Goal: Information Seeking & Learning: Check status

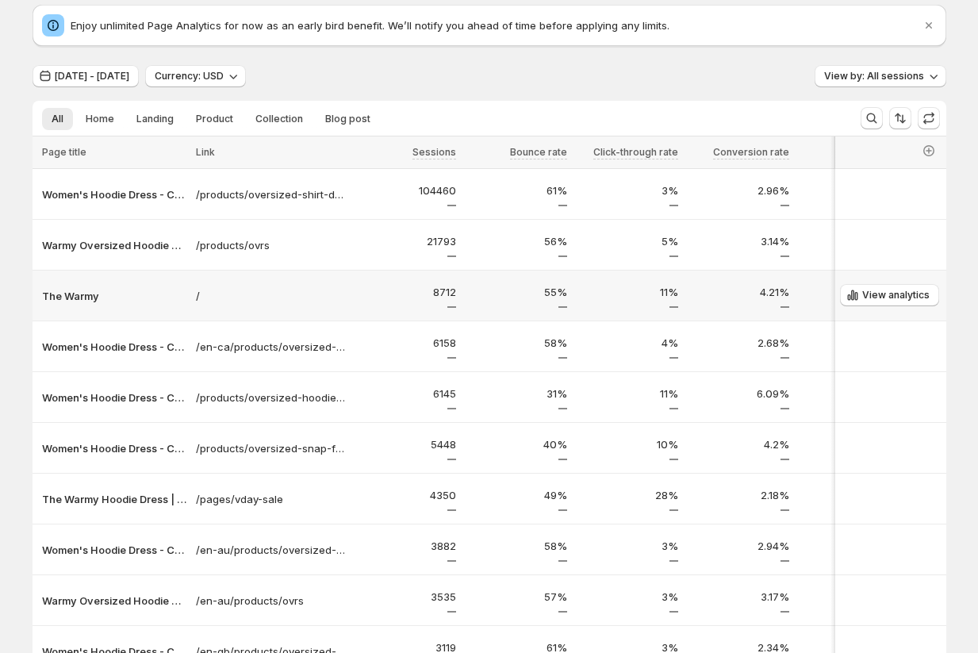
scroll to position [41, 0]
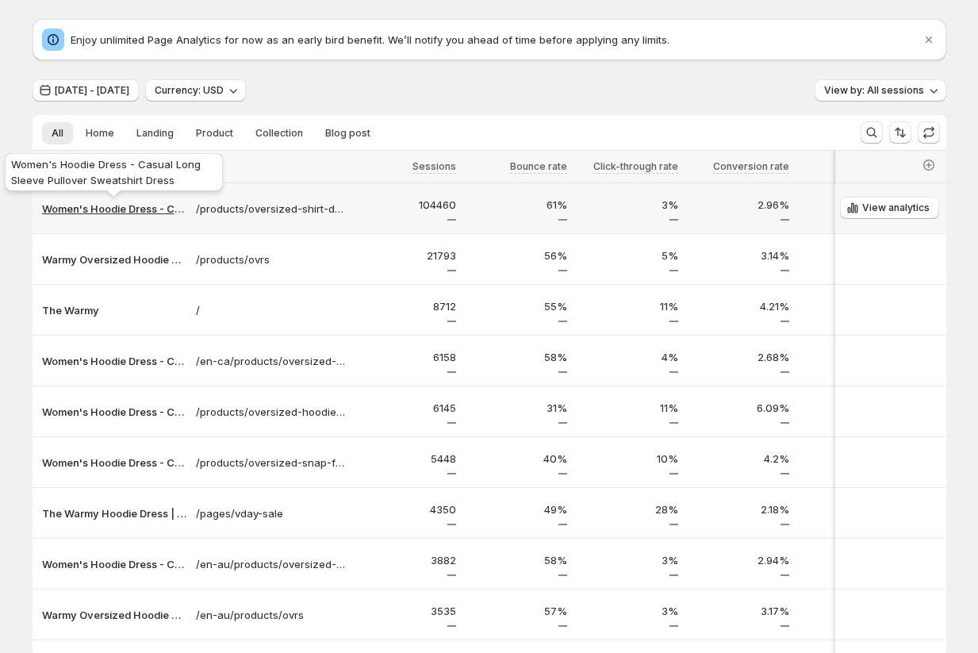
click at [96, 208] on p "Women's Hoodie Dress - Casual Long Sleeve Pullover Sweatshirt Dress" at bounding box center [114, 209] width 144 height 16
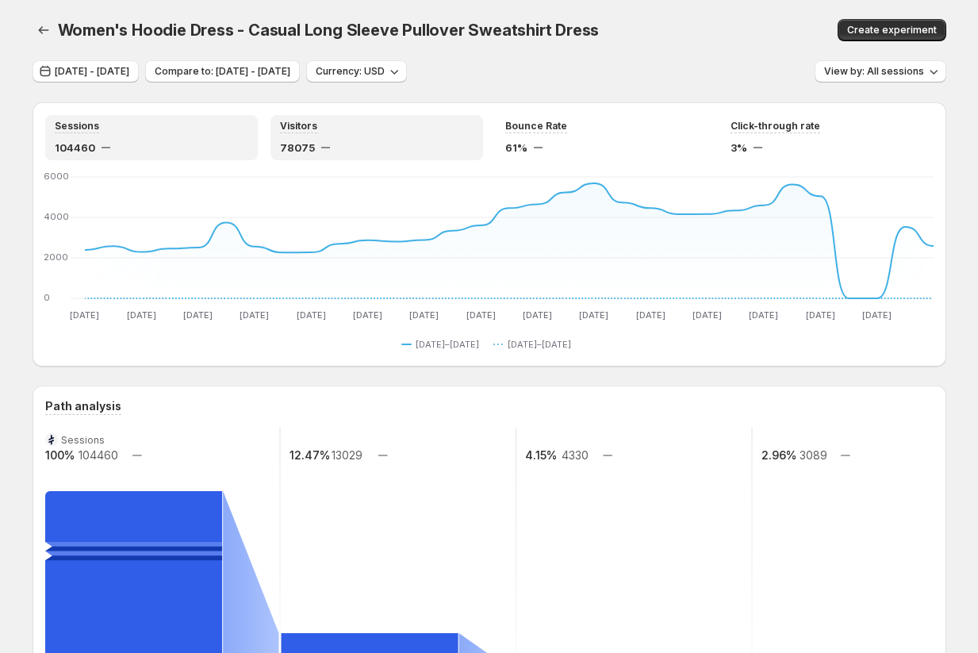
click at [347, 132] on div "Visitors" at bounding box center [377, 126] width 194 height 13
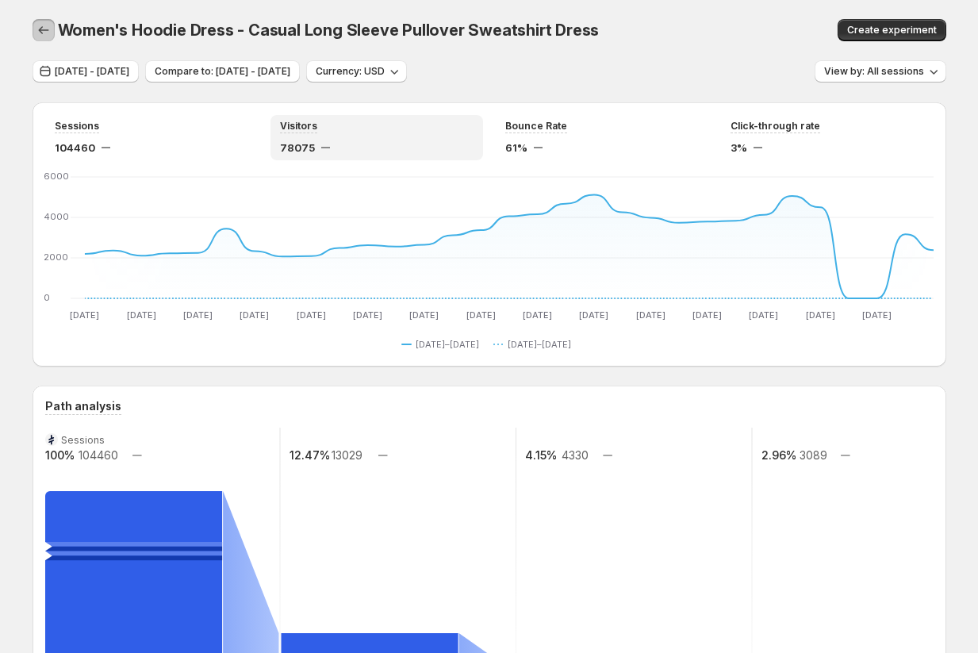
click at [44, 36] on icon "button" at bounding box center [44, 30] width 16 height 16
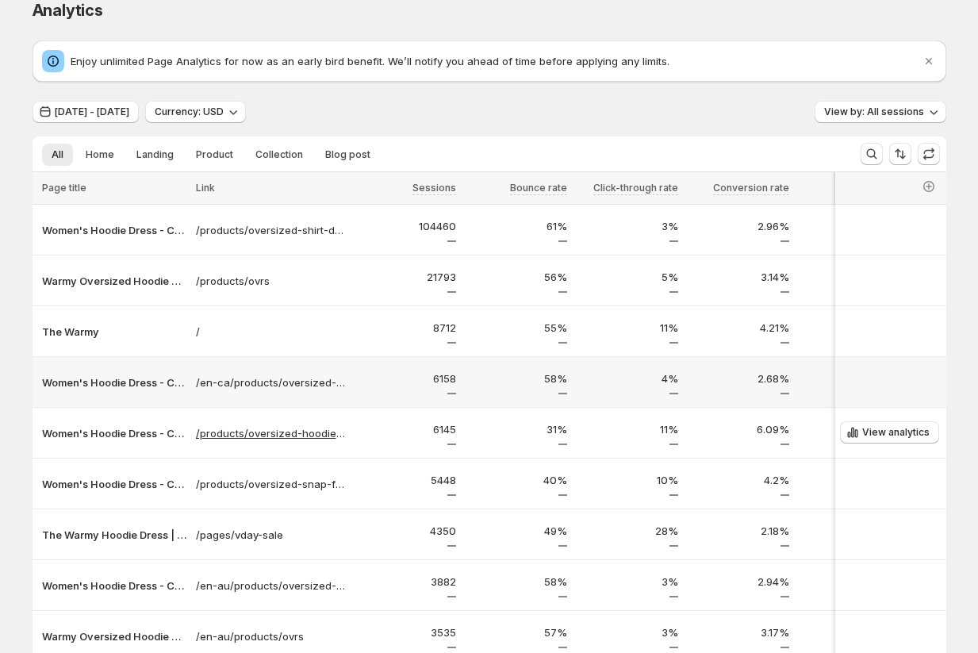
scroll to position [19, 0]
click at [224, 112] on span "Currency: USD" at bounding box center [189, 112] width 69 height 13
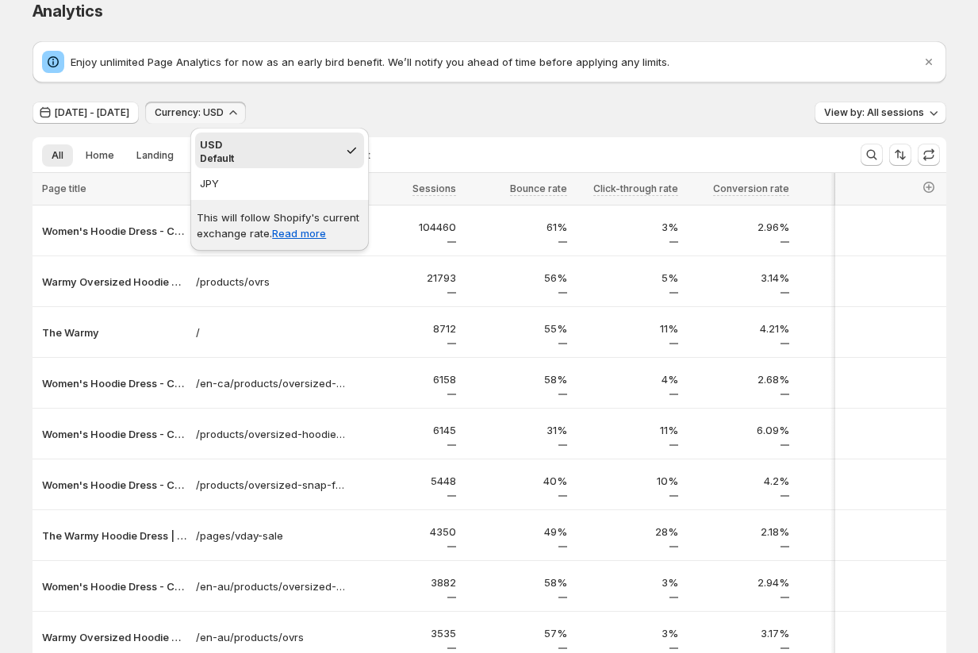
click at [390, 105] on div "[DATE] - [DATE] Currency: USD View by: All sessions" at bounding box center [490, 113] width 914 height 23
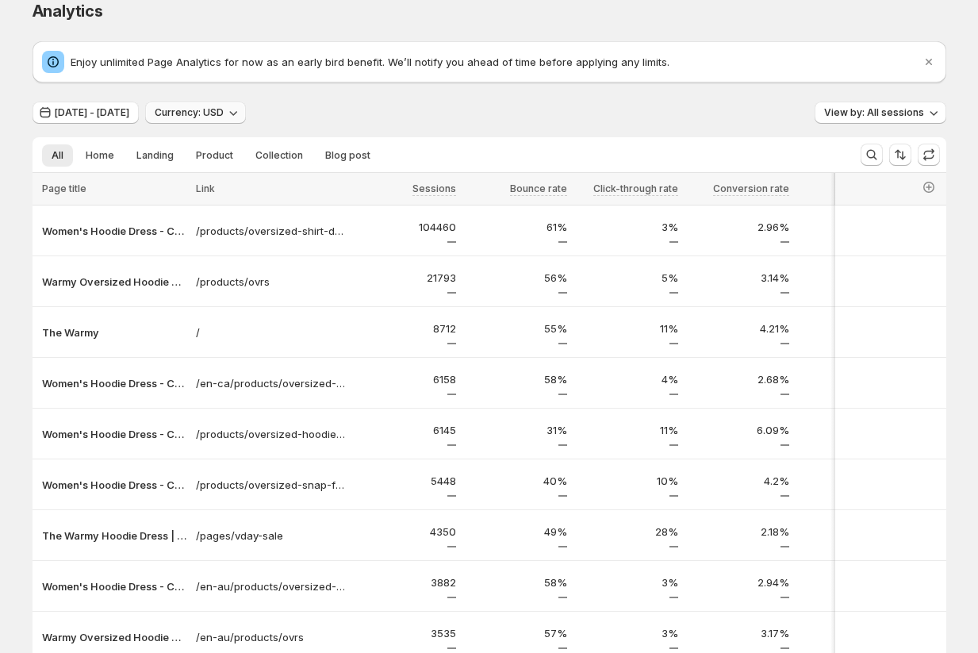
click at [224, 114] on span "Currency: USD" at bounding box center [189, 112] width 69 height 13
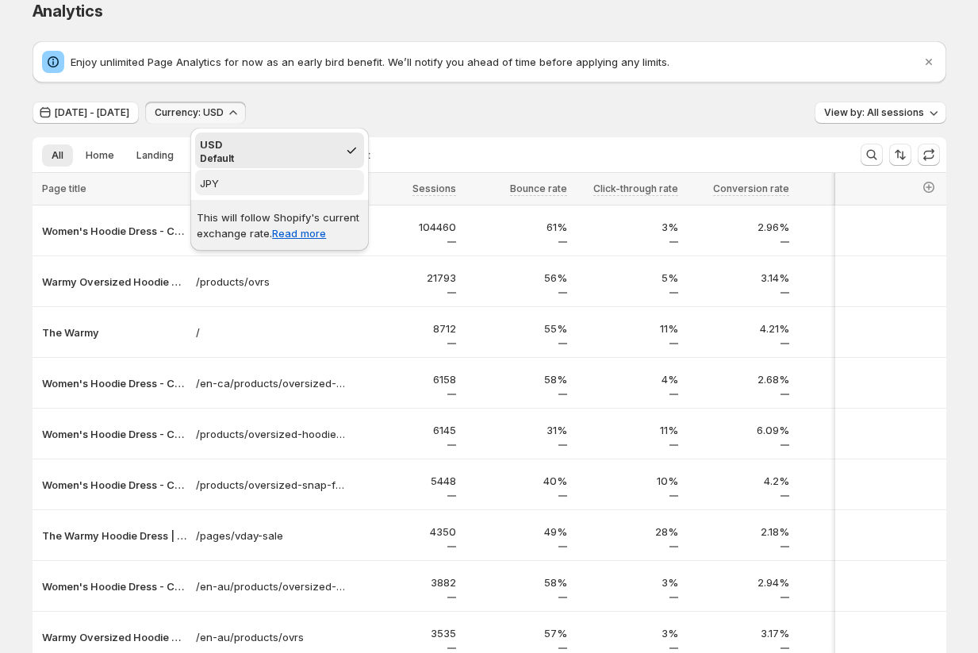
click at [269, 185] on span "JPY" at bounding box center [279, 183] width 159 height 16
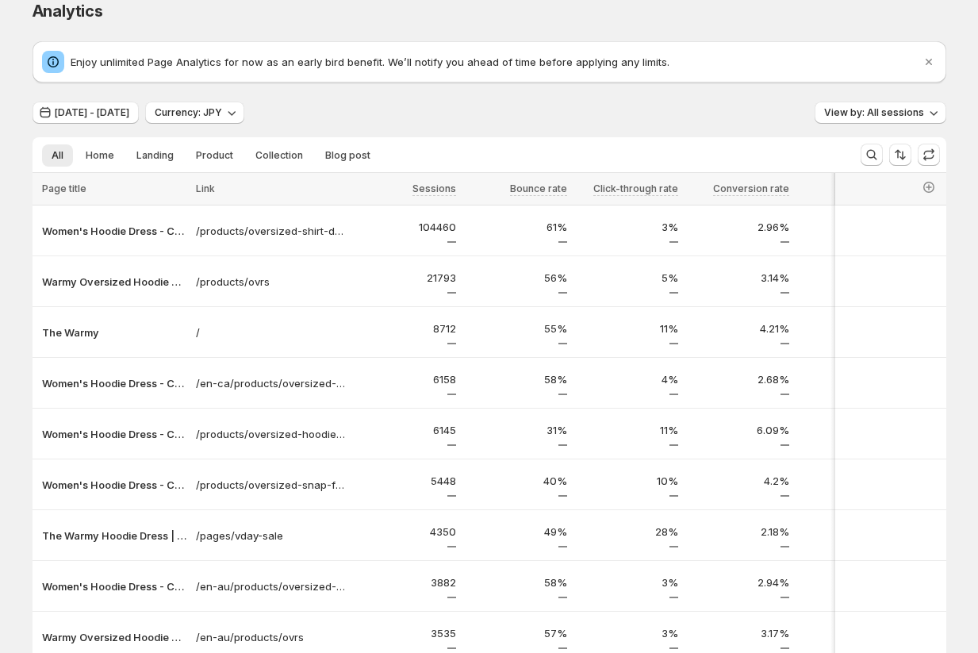
click at [321, 115] on div "[DATE] - [DATE] Currency: JPY View by: All sessions" at bounding box center [490, 113] width 914 height 23
click at [884, 121] on button "View by: All sessions" at bounding box center [881, 113] width 132 height 22
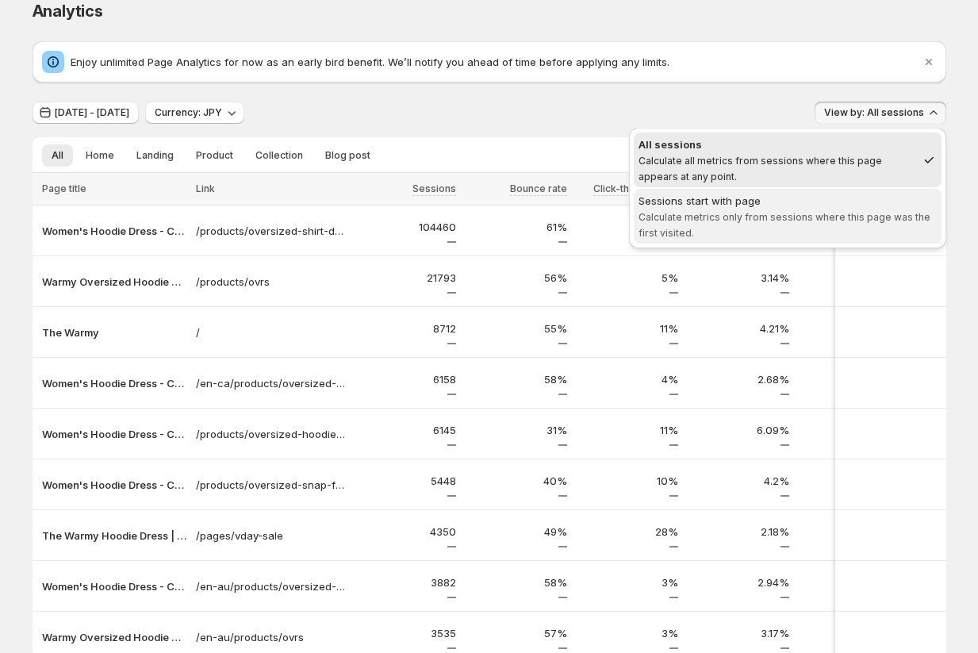
click at [742, 189] on button "Sessions start with page Calculate metrics only from sessions where this page w…" at bounding box center [788, 216] width 308 height 55
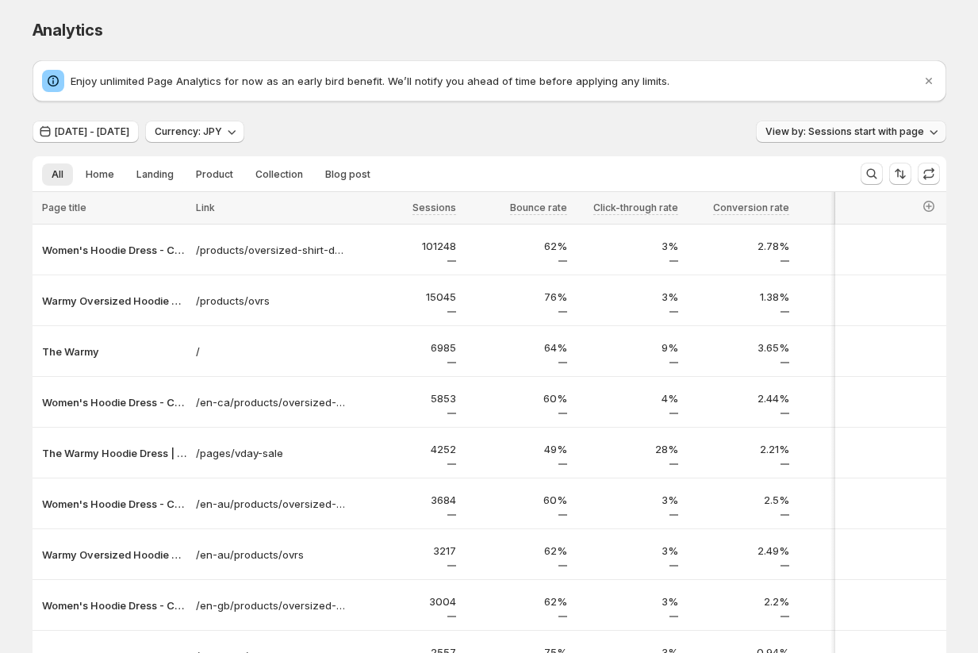
click at [798, 136] on span "View by: Sessions start with page" at bounding box center [844, 131] width 159 height 13
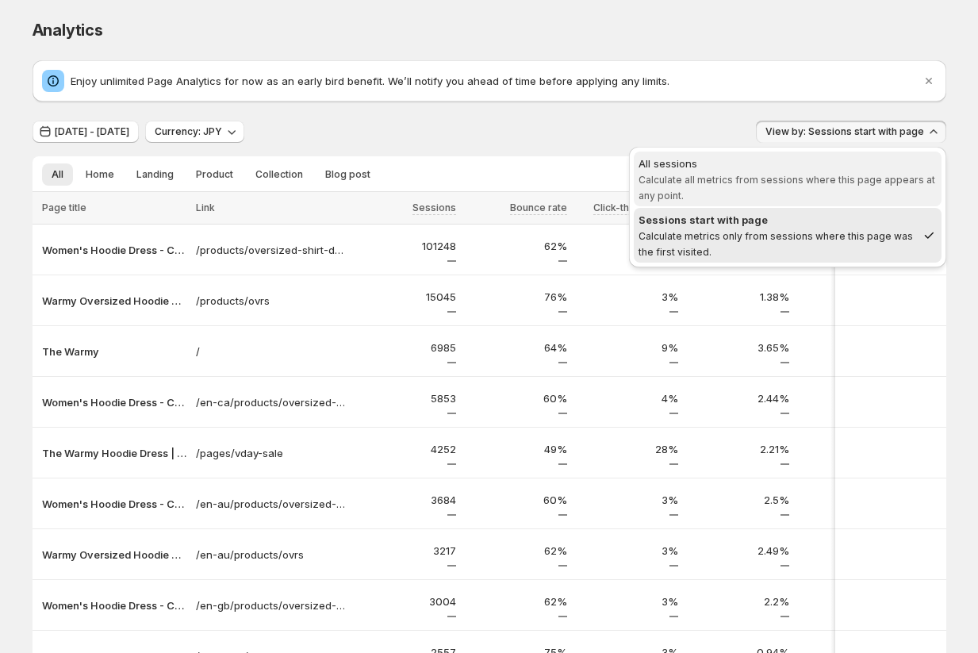
click at [768, 182] on span "Calculate all metrics from sessions where this page appears at any point." at bounding box center [787, 188] width 297 height 28
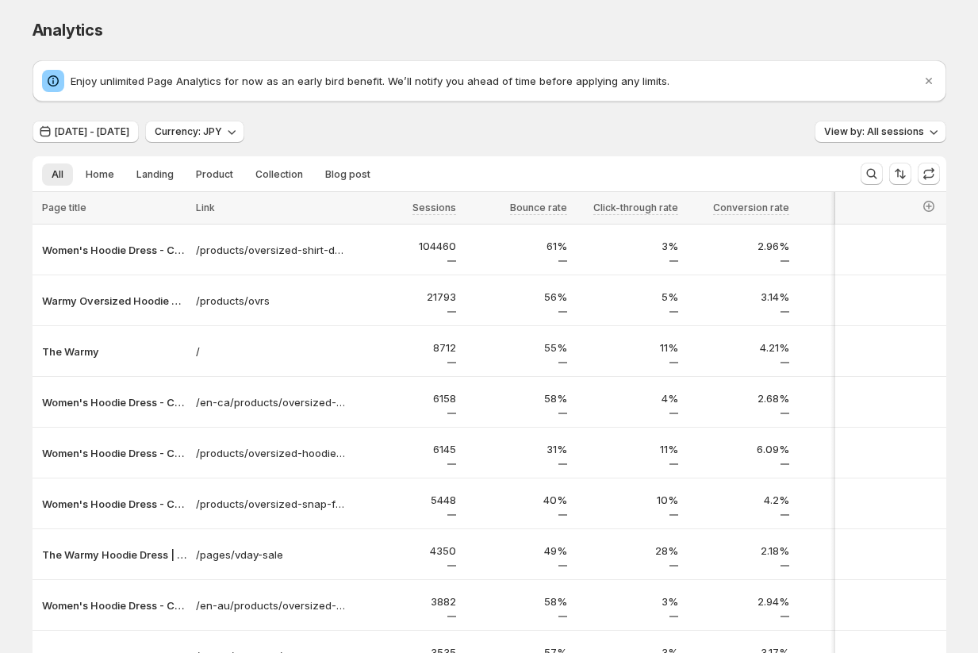
click at [586, 91] on div "Enjoy unlimited Page Analytics for now as an early bird benefit. We’ll notify y…" at bounding box center [481, 81] width 879 height 22
click at [463, 148] on div "[DATE] - [DATE] Currency: JPY View by: All sessions All Home Landing Product Co…" at bounding box center [490, 446] width 914 height 651
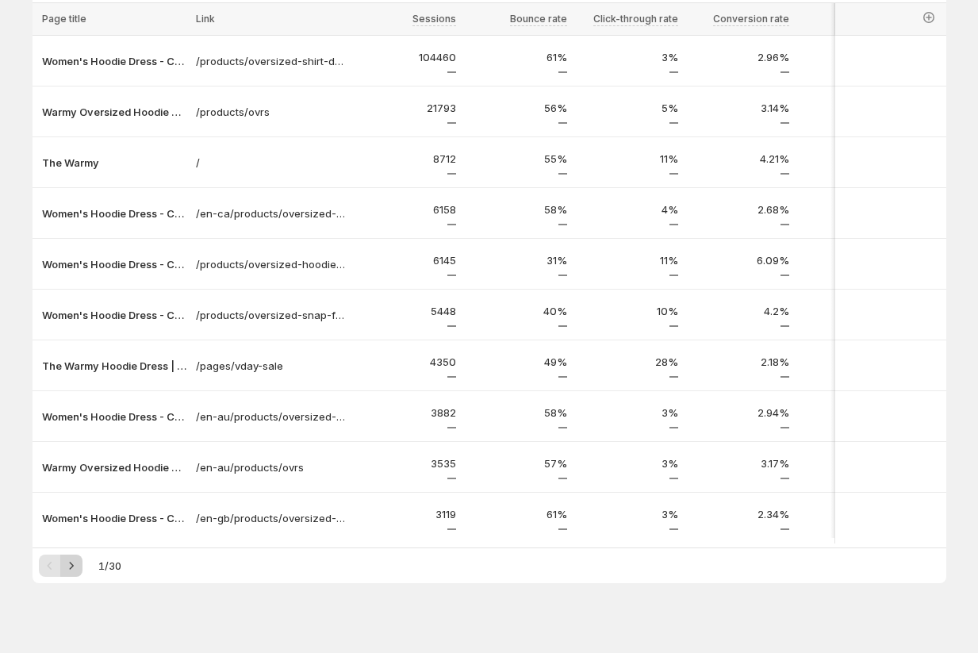
click at [71, 571] on icon "Next" at bounding box center [71, 566] width 16 height 16
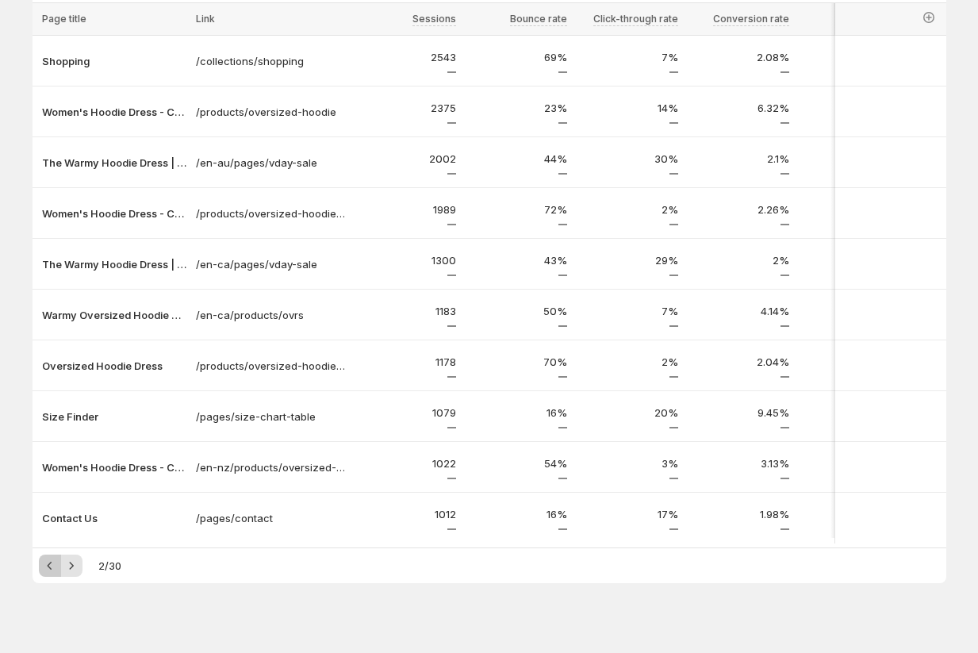
click at [50, 573] on icon "Previous" at bounding box center [50, 566] width 16 height 16
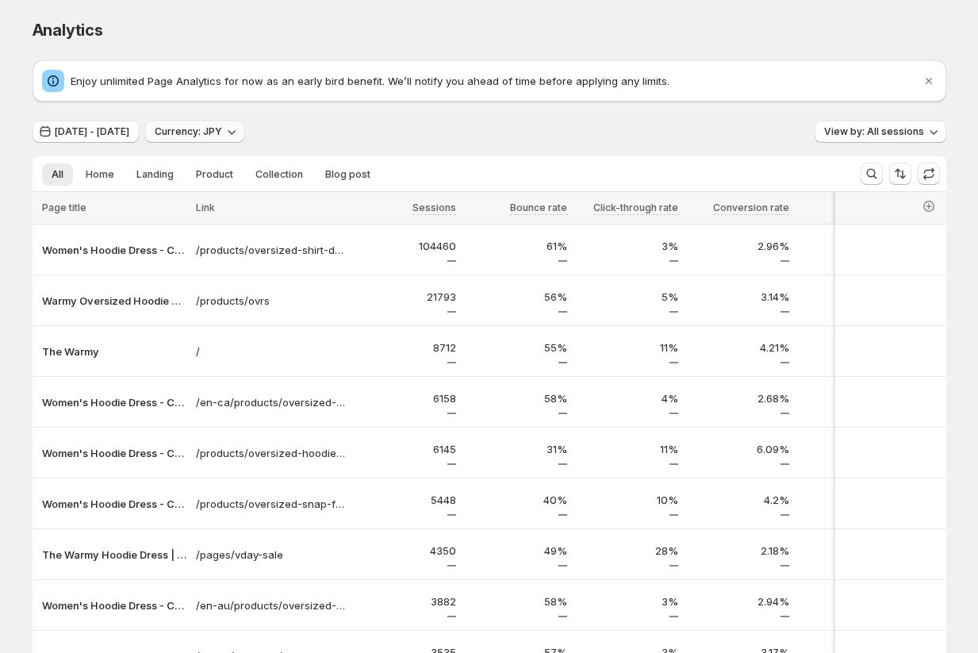
click at [222, 131] on span "Currency: JPY" at bounding box center [188, 131] width 67 height 13
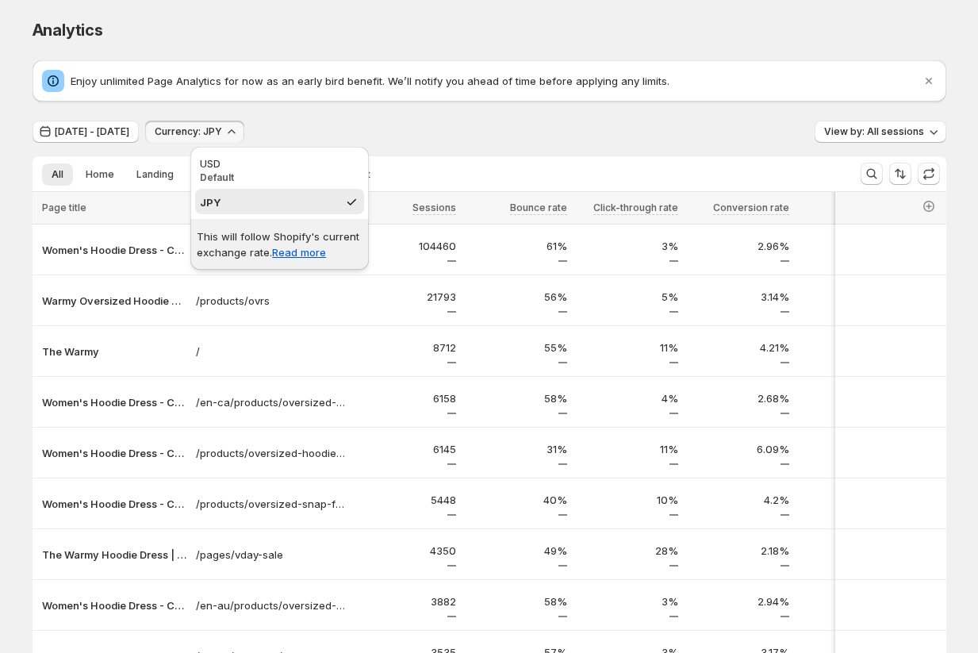
click at [357, 128] on div "[DATE] - [DATE] Currency: JPY View by: All sessions" at bounding box center [490, 132] width 914 height 23
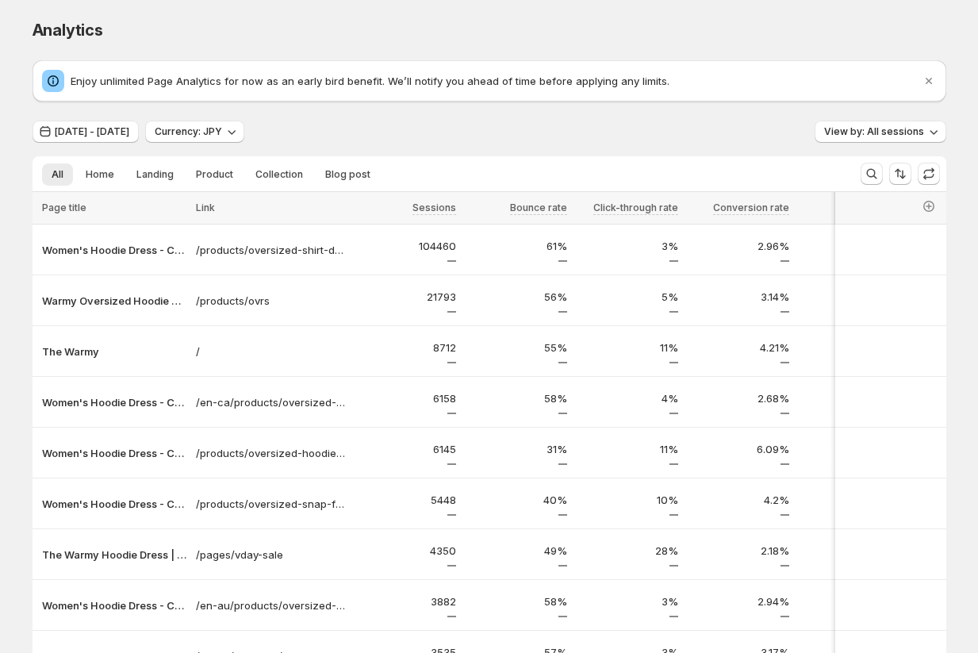
click at [331, 129] on div "[DATE] - [DATE] Currency: JPY View by: All sessions" at bounding box center [490, 132] width 914 height 23
